Goal: Task Accomplishment & Management: Manage account settings

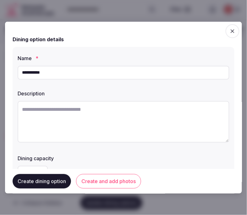
type input "**********"
click at [158, 111] on textarea at bounding box center [124, 122] width 212 height 42
paste textarea "**********"
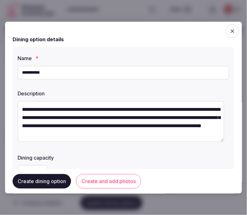
scroll to position [12, 0]
type textarea "**********"
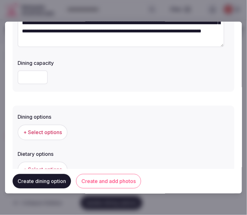
scroll to position [140, 0]
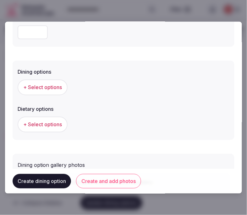
click at [48, 84] on span "+ Select options" at bounding box center [42, 87] width 39 height 7
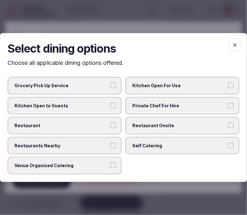
drag, startPoint x: 83, startPoint y: 121, endPoint x: 110, endPoint y: 130, distance: 28.1
click at [88, 126] on label "Restaurant" at bounding box center [65, 126] width 114 height 18
click at [110, 126] on button "Restaurant" at bounding box center [113, 125] width 6 height 6
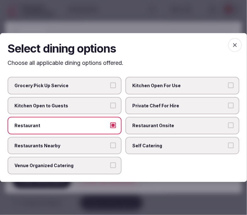
click at [175, 125] on span "Restaurant Onsite" at bounding box center [180, 125] width 94 height 6
click at [229, 125] on button "Restaurant Onsite" at bounding box center [232, 125] width 6 height 6
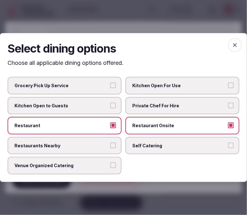
click at [234, 44] on icon "button" at bounding box center [235, 45] width 6 height 6
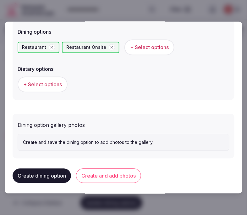
scroll to position [181, 0]
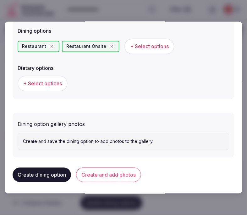
click at [38, 76] on button "+ Select options" at bounding box center [43, 84] width 50 height 16
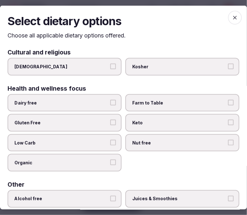
click at [229, 13] on span "button" at bounding box center [236, 17] width 14 height 14
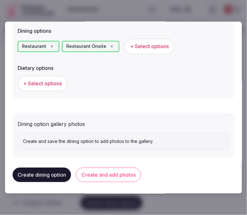
click at [114, 170] on button "Create and add photos" at bounding box center [108, 175] width 65 height 14
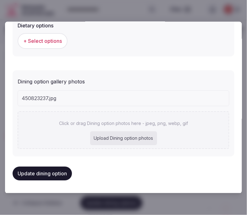
scroll to position [222, 0]
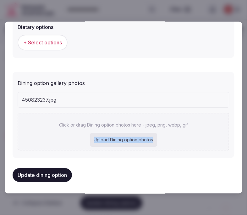
drag, startPoint x: 178, startPoint y: 132, endPoint x: 160, endPoint y: 144, distance: 21.3
click at [160, 144] on div "Click or drag Dining option photos here - jpeg, png, webp, gif Upload Dining op…" at bounding box center [124, 132] width 212 height 38
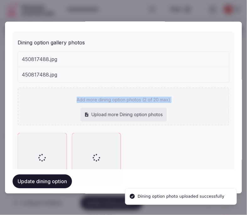
scroll to position [277, 0]
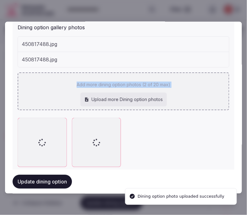
drag, startPoint x: 229, startPoint y: 38, endPoint x: 175, endPoint y: 75, distance: 65.2
click at [175, 75] on div "Add more dining option photos (2 of 20 max) Upload more Dining option photos" at bounding box center [124, 92] width 212 height 38
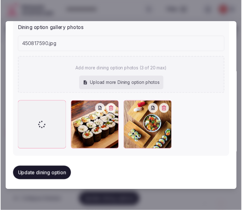
scroll to position [262, 0]
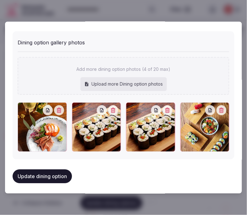
click at [111, 109] on icon "button" at bounding box center [113, 110] width 4 height 5
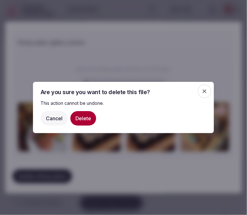
click at [83, 120] on button "Delete" at bounding box center [84, 118] width 26 height 14
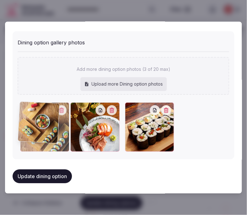
drag, startPoint x: 125, startPoint y: 106, endPoint x: 34, endPoint y: 116, distance: 91.8
click at [34, 116] on div at bounding box center [44, 127] width 49 height 49
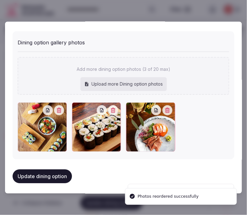
click at [53, 178] on button "Update dining option" at bounding box center [42, 177] width 59 height 14
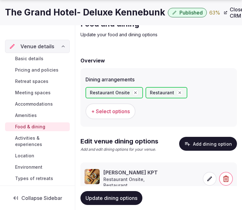
scroll to position [59, 0]
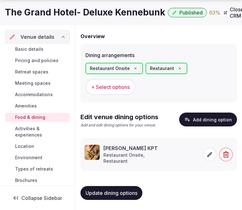
click at [26, 127] on span "Activities & experiences" at bounding box center [41, 131] width 52 height 13
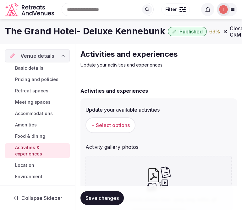
click at [108, 197] on span "Save changes" at bounding box center [102, 198] width 33 height 6
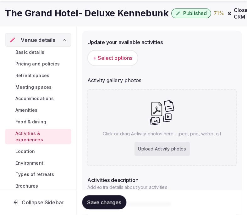
scroll to position [70, 0]
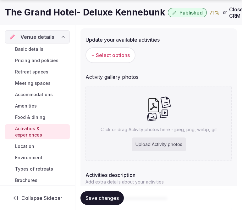
click at [127, 60] on button "+ Select options" at bounding box center [111, 55] width 50 height 16
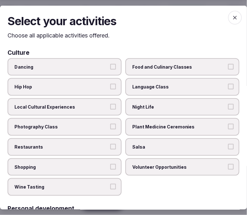
click at [101, 104] on span "Local Cultural Experiences" at bounding box center [61, 107] width 94 height 6
click at [110, 104] on button "Local Cultural Experiences" at bounding box center [113, 107] width 6 height 6
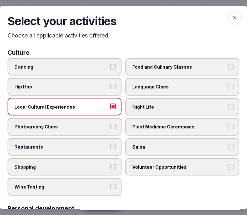
click at [108, 142] on label "Restaurants" at bounding box center [65, 147] width 114 height 18
click at [110, 144] on button "Restaurants" at bounding box center [113, 147] width 6 height 6
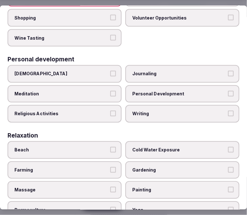
scroll to position [175, 0]
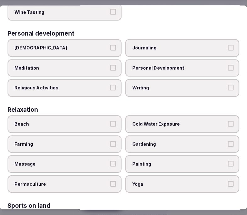
click at [183, 65] on span "Personal Development" at bounding box center [180, 68] width 94 height 6
click at [229, 65] on button "Personal Development" at bounding box center [232, 68] width 6 height 6
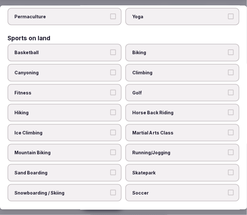
scroll to position [350, 0]
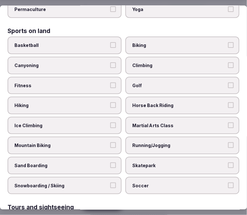
click at [84, 82] on span "Fitness" at bounding box center [61, 85] width 94 height 6
click at [110, 82] on button "Fitness" at bounding box center [113, 85] width 6 height 6
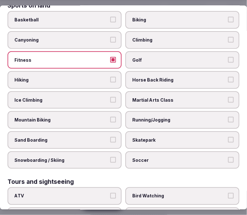
scroll to position [315, 0]
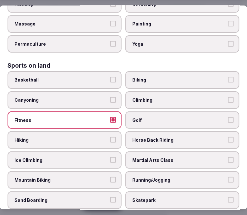
click at [110, 117] on button "Fitness" at bounding box center [113, 120] width 6 height 6
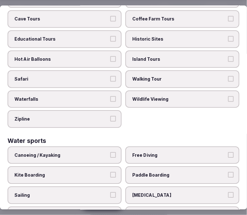
scroll to position [493, 0]
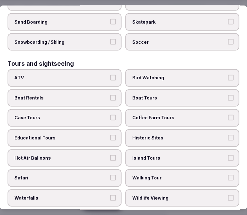
click at [186, 135] on span "Historic Sites" at bounding box center [180, 138] width 94 height 6
click at [229, 135] on button "Historic Sites" at bounding box center [232, 138] width 6 height 6
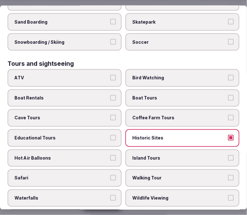
click at [179, 175] on span "Walking Tour" at bounding box center [180, 178] width 94 height 6
click at [229, 175] on button "Walking Tour" at bounding box center [232, 178] width 6 height 6
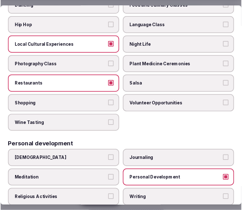
scroll to position [4, 0]
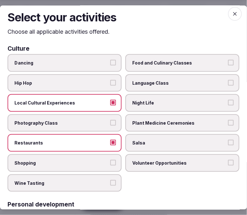
click at [229, 10] on span "button" at bounding box center [236, 14] width 14 height 14
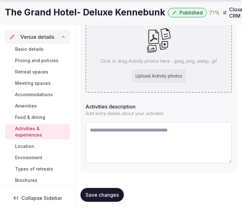
scroll to position [138, 0]
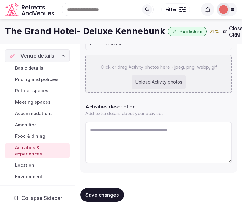
click at [174, 64] on p "Click or drag Activity photos here - jpeg, png, webp, gif" at bounding box center [159, 67] width 116 height 6
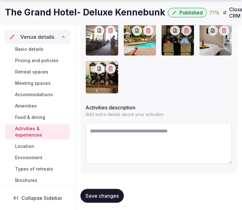
scroll to position [201, 0]
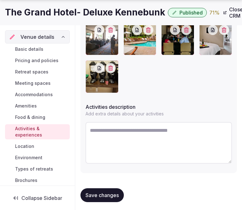
click at [143, 138] on textarea at bounding box center [159, 143] width 147 height 42
paste textarea "**********"
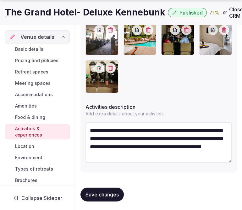
scroll to position [11, 0]
type textarea "**********"
click at [114, 188] on button "Save changes" at bounding box center [102, 194] width 43 height 14
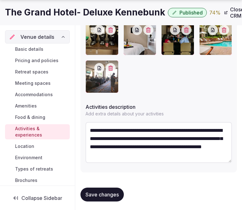
click at [103, 191] on span "Save changes" at bounding box center [102, 194] width 33 height 6
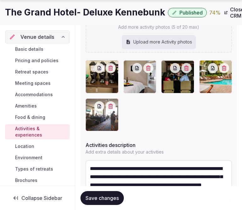
scroll to position [175, 0]
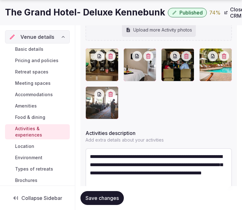
click at [108, 193] on button "Save changes" at bounding box center [102, 198] width 43 height 14
click at [104, 201] on button "Save changes" at bounding box center [102, 198] width 43 height 14
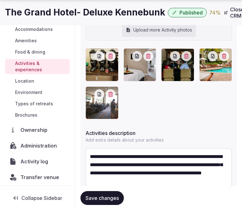
scroll to position [68, 0]
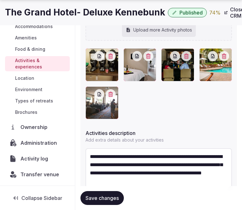
click at [93, 199] on span "Save changes" at bounding box center [102, 198] width 33 height 6
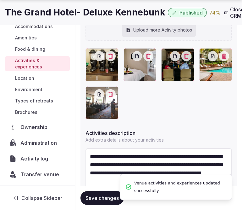
click at [22, 78] on span "Location" at bounding box center [24, 78] width 19 height 6
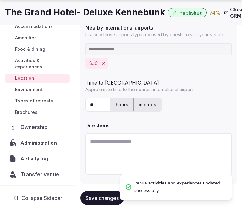
scroll to position [229, 0]
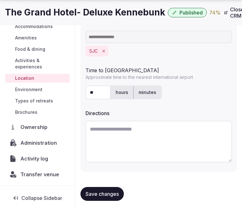
drag, startPoint x: 240, startPoint y: 103, endPoint x: 106, endPoint y: 189, distance: 159.1
click at [106, 190] on span "Save changes" at bounding box center [102, 193] width 33 height 6
click at [32, 87] on span "Environment" at bounding box center [28, 89] width 27 height 6
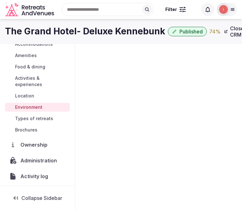
scroll to position [41, 0]
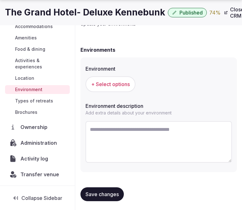
click at [114, 89] on button "+ Select options" at bounding box center [111, 84] width 50 height 16
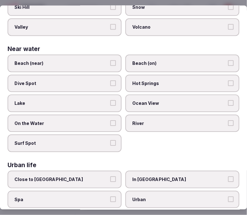
scroll to position [251, 0]
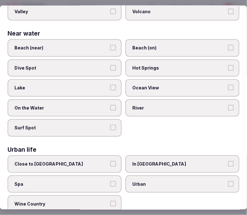
click at [136, 181] on span "Urban" at bounding box center [180, 184] width 94 height 6
click at [229, 181] on button "Urban" at bounding box center [232, 184] width 6 height 6
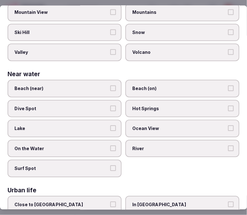
scroll to position [245, 0]
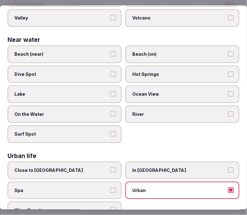
click at [90, 167] on span "Close to City Center" at bounding box center [61, 170] width 94 height 6
click at [110, 167] on button "Close to City Center" at bounding box center [113, 170] width 6 height 6
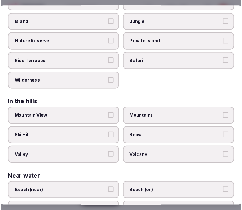
scroll to position [0, 0]
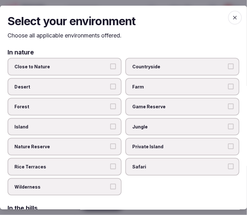
drag, startPoint x: 232, startPoint y: 17, endPoint x: 221, endPoint y: 23, distance: 12.8
click at [232, 18] on icon "button" at bounding box center [235, 17] width 6 height 6
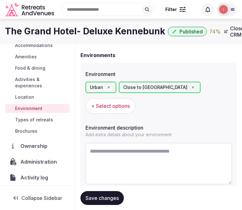
click at [113, 195] on span "Save changes" at bounding box center [102, 198] width 33 height 6
click at [107, 197] on span "Save changes" at bounding box center [102, 198] width 33 height 6
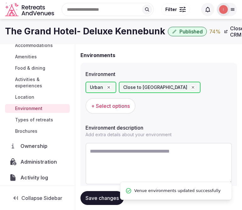
click at [44, 116] on span "Types of retreats" at bounding box center [34, 119] width 38 height 6
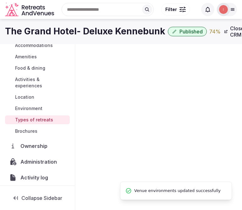
scroll to position [36, 0]
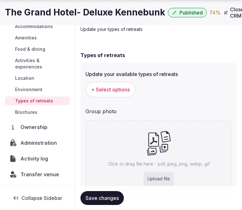
click at [124, 87] on span "+ Select options" at bounding box center [110, 89] width 39 height 7
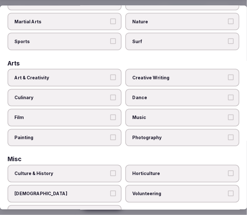
scroll to position [105, 0]
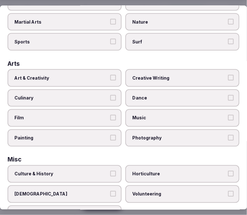
click at [96, 79] on label "Art & Creativity" at bounding box center [65, 78] width 114 height 18
click at [110, 79] on button "Art & Creativity" at bounding box center [113, 78] width 6 height 6
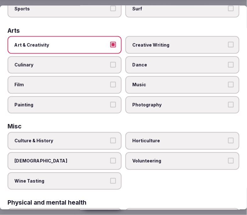
scroll to position [210, 0]
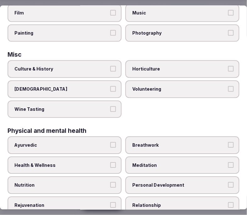
click at [98, 66] on span "Culture & History" at bounding box center [61, 69] width 94 height 6
click at [110, 66] on button "Culture & History" at bounding box center [113, 69] width 6 height 6
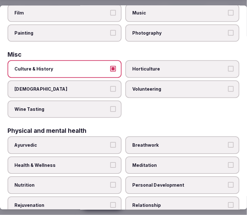
click at [104, 142] on span "Ayurvedic" at bounding box center [61, 145] width 94 height 6
click at [110, 142] on button "Ayurvedic" at bounding box center [113, 145] width 6 height 6
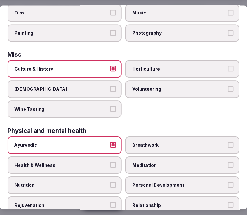
click at [169, 182] on label "Personal Development" at bounding box center [183, 186] width 114 height 18
click at [229, 182] on button "Personal Development" at bounding box center [232, 185] width 6 height 6
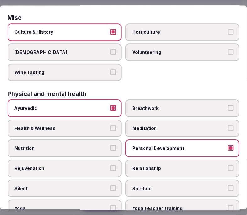
scroll to position [280, 0]
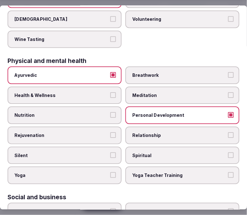
click at [173, 133] on span "Relationship" at bounding box center [180, 136] width 94 height 6
click at [229, 133] on button "Relationship" at bounding box center [232, 136] width 6 height 6
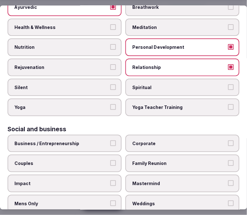
scroll to position [350, 0]
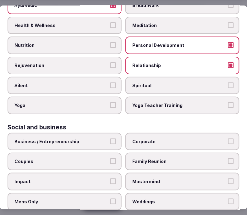
click at [86, 138] on span "Business / Entrepreneurship" at bounding box center [61, 141] width 94 height 6
click at [110, 138] on button "Business / Entrepreneurship" at bounding box center [113, 141] width 6 height 6
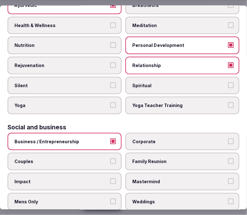
click at [192, 158] on span "Family Reunion" at bounding box center [180, 161] width 94 height 6
click at [229, 158] on button "Family Reunion" at bounding box center [232, 161] width 6 height 6
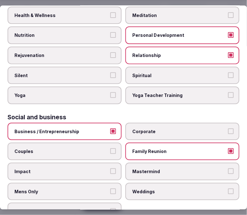
scroll to position [364, 0]
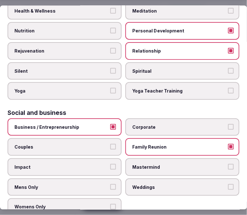
click at [190, 164] on span "Mastermind" at bounding box center [180, 167] width 94 height 6
click at [229, 164] on button "Mastermind" at bounding box center [232, 167] width 6 height 6
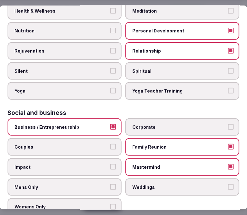
click at [161, 124] on span "Corporate" at bounding box center [180, 127] width 94 height 6
click at [229, 124] on button "Corporate" at bounding box center [232, 127] width 6 height 6
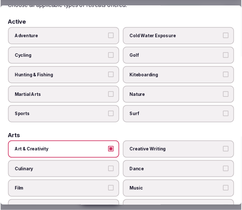
scroll to position [0, 0]
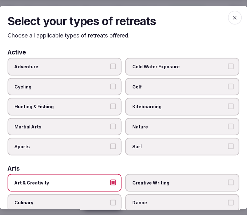
click at [232, 15] on icon "button" at bounding box center [235, 17] width 6 height 6
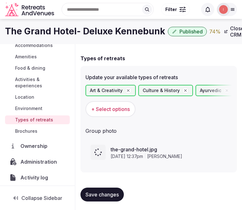
scroll to position [37, 0]
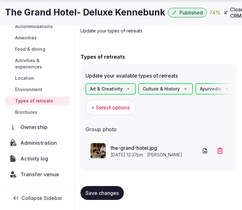
click at [119, 197] on button "Save changes" at bounding box center [102, 193] width 43 height 14
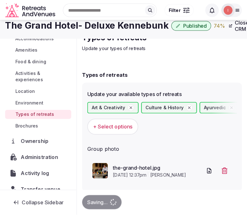
scroll to position [0, 0]
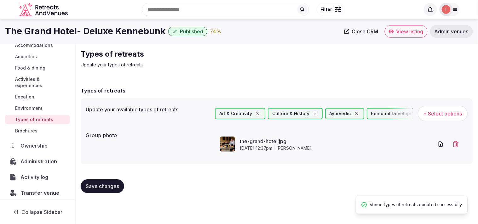
click at [247, 33] on span "Close CRM" at bounding box center [365, 31] width 26 height 6
click at [32, 66] on span "Food & dining" at bounding box center [30, 68] width 30 height 6
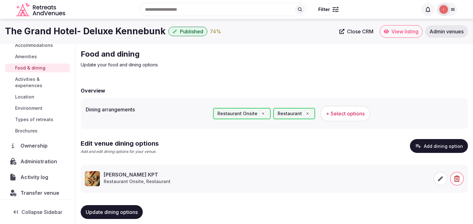
click at [247, 176] on icon at bounding box center [440, 179] width 6 height 6
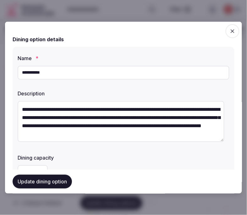
drag, startPoint x: 65, startPoint y: 79, endPoint x: -1, endPoint y: 68, distance: 66.9
click at [0, 68] on html "Search Popular Destinations Toscana, Italy Riviera Maya, Mexico Indonesia, Bali…" at bounding box center [123, 107] width 247 height 215
paste input "**********"
type input "**********"
click at [137, 118] on textarea "**********" at bounding box center [121, 121] width 207 height 41
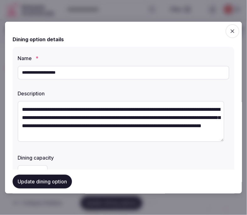
paste textarea
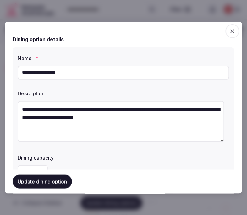
type textarea "**********"
click at [137, 69] on input "**********" at bounding box center [124, 72] width 212 height 14
drag, startPoint x: 130, startPoint y: 71, endPoint x: 105, endPoint y: 74, distance: 26.0
click at [112, 74] on input "**********" at bounding box center [124, 72] width 212 height 14
click at [81, 71] on input "**********" at bounding box center [124, 72] width 212 height 14
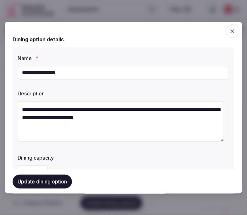
drag, startPoint x: 17, startPoint y: 64, endPoint x: 11, endPoint y: 64, distance: 6.0
click at [11, 64] on div "**********" at bounding box center [123, 107] width 237 height 172
drag, startPoint x: 11, startPoint y: 64, endPoint x: 38, endPoint y: 68, distance: 27.3
click at [19, 65] on div "**********" at bounding box center [123, 107] width 237 height 172
click at [38, 69] on input "**********" at bounding box center [124, 72] width 212 height 14
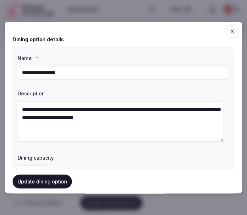
click at [38, 69] on input "**********" at bounding box center [124, 72] width 212 height 14
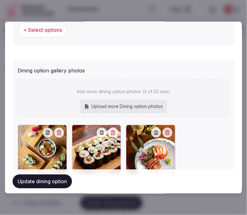
scroll to position [245, 0]
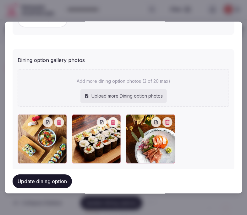
click at [60, 128] on div at bounding box center [42, 139] width 49 height 49
click at [62, 125] on div at bounding box center [53, 122] width 21 height 10
click at [61, 121] on button "button" at bounding box center [59, 122] width 10 height 10
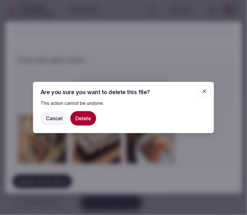
click at [78, 120] on button "Delete" at bounding box center [84, 118] width 26 height 14
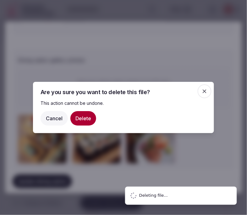
type input "**********"
type textarea "**********"
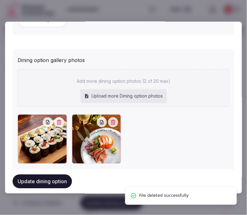
click at [57, 123] on icon "button" at bounding box center [59, 122] width 4 height 5
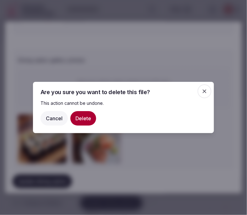
click at [83, 116] on button "Delete" at bounding box center [84, 118] width 26 height 14
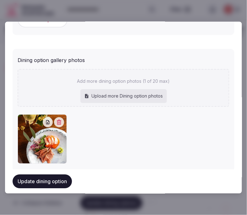
click at [57, 121] on icon "button" at bounding box center [59, 122] width 4 height 5
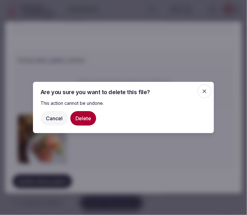
click at [88, 121] on button "Delete" at bounding box center [84, 118] width 26 height 14
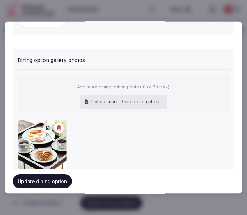
click at [53, 181] on button "Update dining option" at bounding box center [42, 182] width 59 height 14
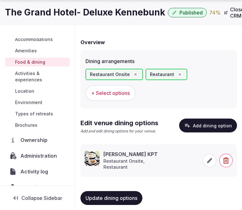
scroll to position [59, 0]
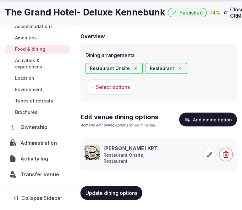
click at [130, 193] on span "Update dining options" at bounding box center [112, 193] width 52 height 6
drag, startPoint x: 106, startPoint y: 193, endPoint x: 110, endPoint y: 185, distance: 8.5
click at [107, 193] on span "Update dining options" at bounding box center [112, 193] width 52 height 6
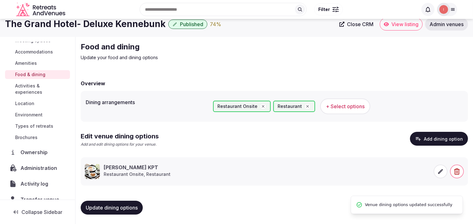
scroll to position [68, 0]
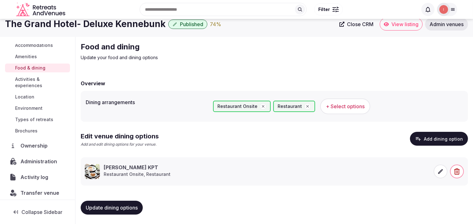
click at [247, 27] on span "Close CRM" at bounding box center [360, 24] width 26 height 6
click at [247, 26] on span "View listing" at bounding box center [404, 24] width 27 height 6
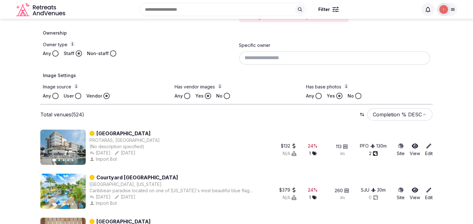
scroll to position [184, 0]
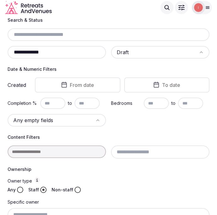
scroll to position [32, 0]
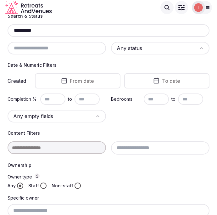
scroll to position [41, 0]
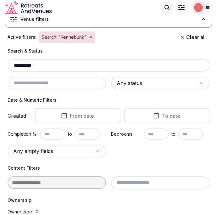
drag, startPoint x: 21, startPoint y: 72, endPoint x: 21, endPoint y: 64, distance: 8.2
click at [8, 71] on div "*********" at bounding box center [109, 65] width 202 height 13
paste input "**********"
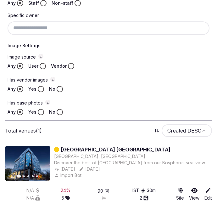
scroll to position [260, 0]
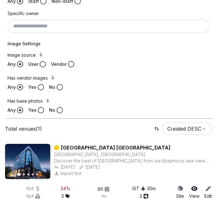
type input "**********"
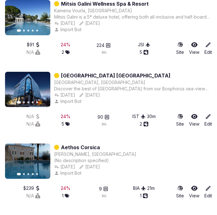
scroll to position [767, 0]
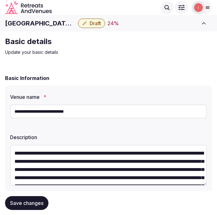
click at [31, 20] on h1 "[GEOGRAPHIC_DATA] [GEOGRAPHIC_DATA]" at bounding box center [40, 23] width 71 height 9
copy div "[GEOGRAPHIC_DATA] [GEOGRAPHIC_DATA]"
click at [39, 112] on input "**********" at bounding box center [108, 112] width 197 height 14
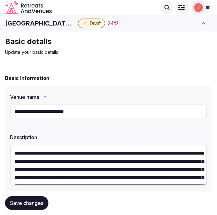
click at [39, 112] on input "**********" at bounding box center [108, 112] width 197 height 14
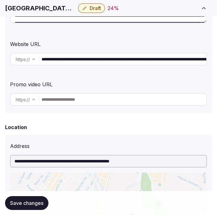
scroll to position [175, 0]
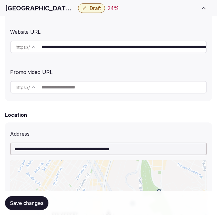
click at [112, 45] on input "**********" at bounding box center [124, 47] width 165 height 13
paste input "text"
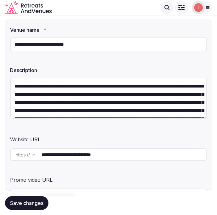
scroll to position [105, 0]
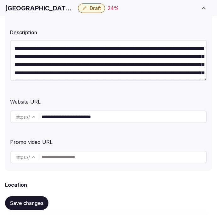
type input "**********"
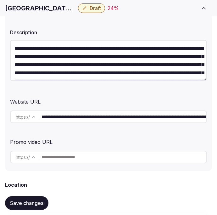
click at [40, 7] on h1 "Radisson Hotel Istanbul Harbiye" at bounding box center [40, 8] width 71 height 9
copy div "Radisson Hotel Istanbul Harbiye"
click at [96, 120] on input "**********" at bounding box center [124, 116] width 165 height 13
